Goal: Navigation & Orientation: Find specific page/section

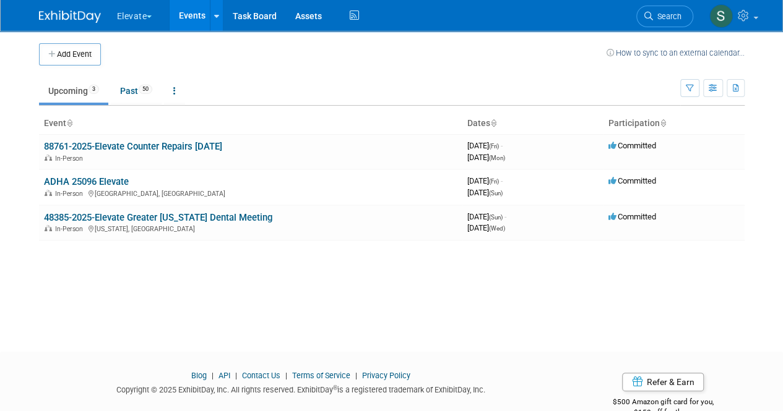
click at [144, 16] on button "Elevate" at bounding box center [142, 13] width 52 height 27
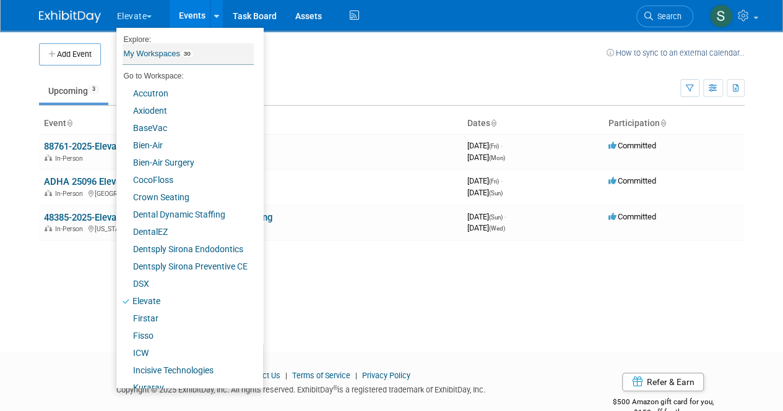
click at [158, 51] on link "My Workspaces 30" at bounding box center [187, 53] width 131 height 21
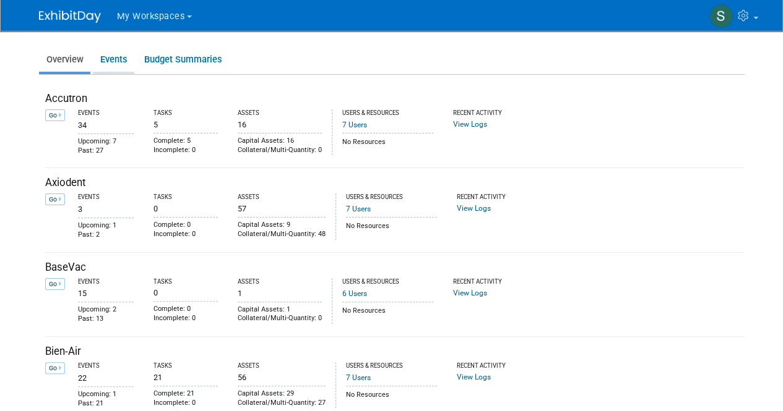
click at [114, 59] on link "Events" at bounding box center [113, 60] width 41 height 24
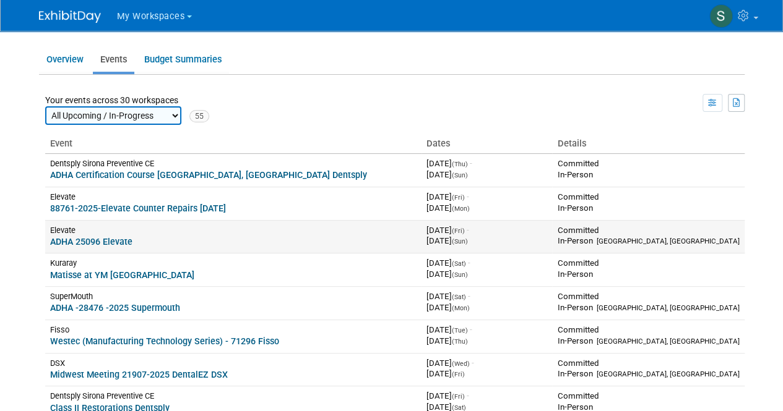
click at [123, 241] on link "ADHA 25096 Elevate" at bounding box center [91, 242] width 82 height 10
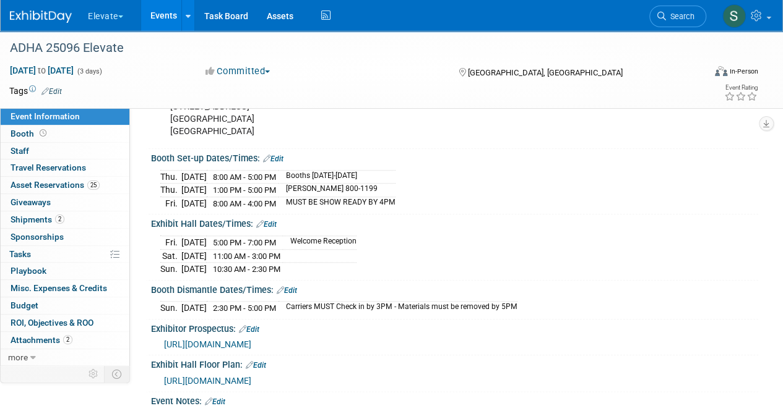
scroll to position [557, 0]
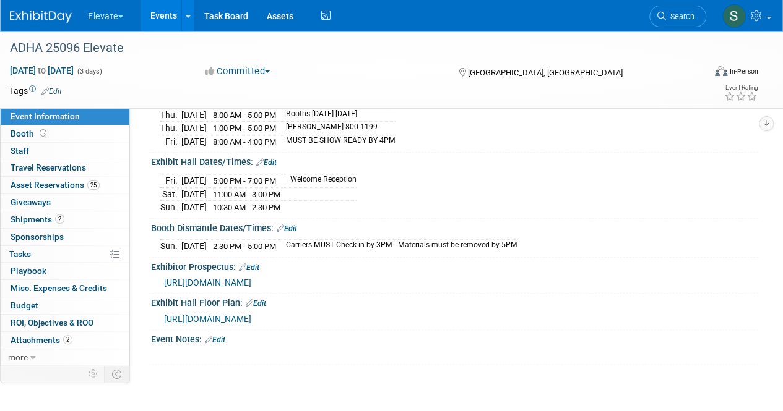
click at [251, 288] on span "https://ordering.ges.com/022601808/quickfacts" at bounding box center [207, 283] width 87 height 10
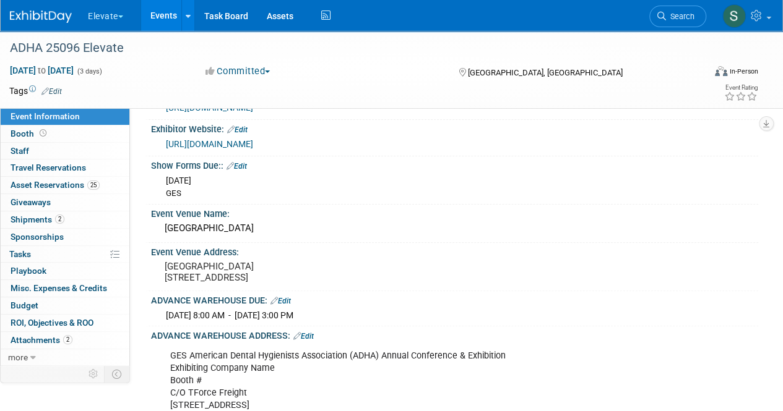
scroll to position [0, 0]
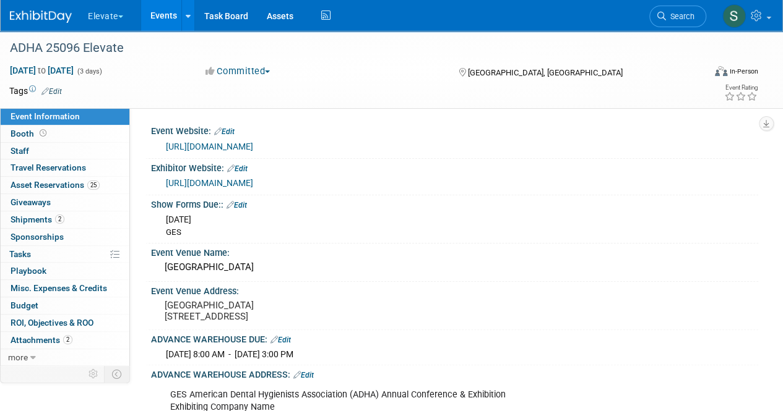
click at [108, 13] on button "Elevate" at bounding box center [113, 13] width 52 height 27
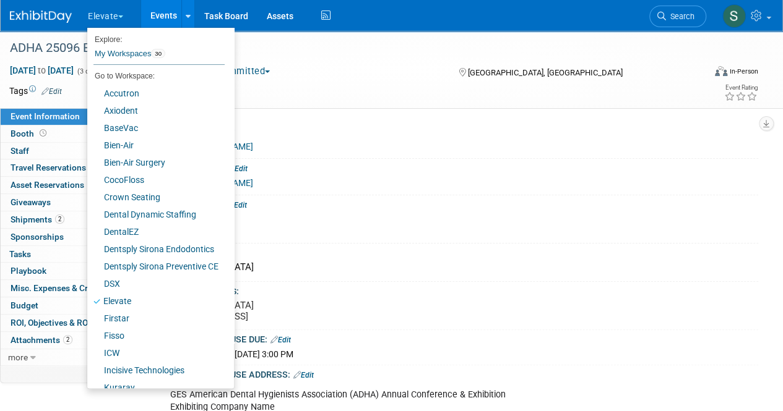
click at [332, 93] on td at bounding box center [346, 91] width 568 height 12
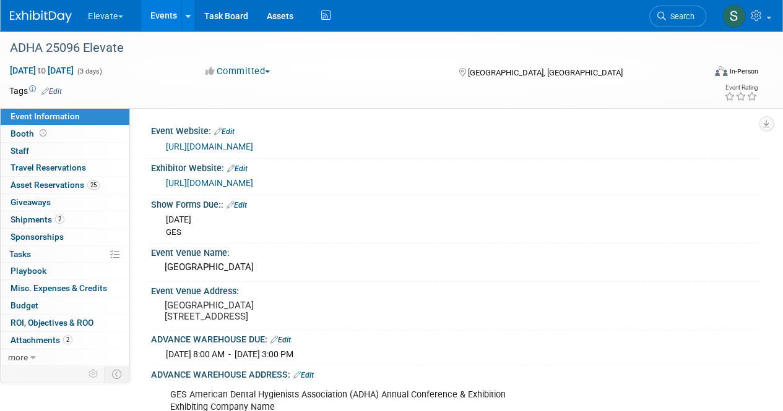
click at [105, 8] on button "Elevate" at bounding box center [113, 13] width 52 height 27
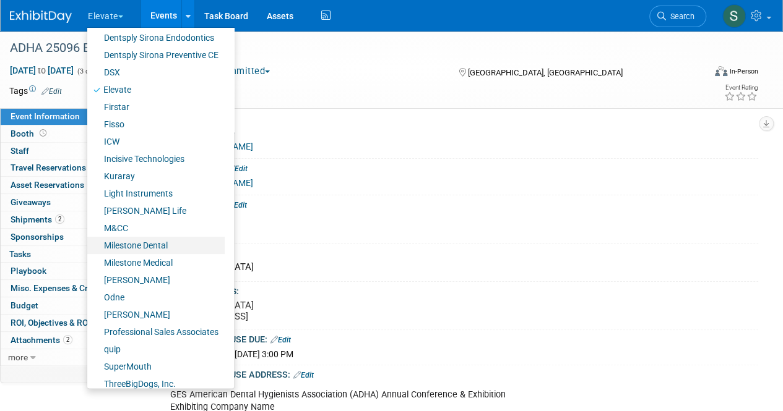
scroll to position [219, 0]
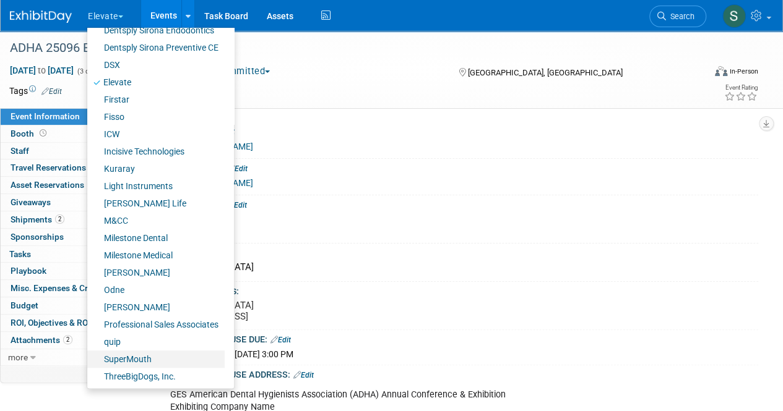
click at [139, 356] on link "SuperMouth" at bounding box center [155, 359] width 137 height 17
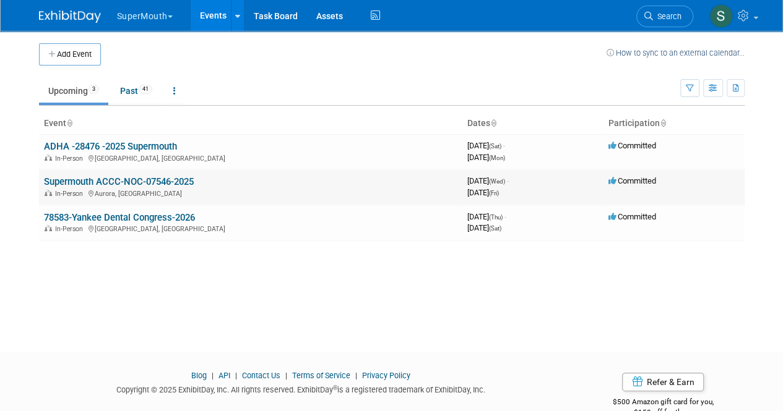
click at [116, 179] on link "Supermouth ACCC-NOC-07546-2025" at bounding box center [119, 181] width 150 height 11
